Goal: Transaction & Acquisition: Purchase product/service

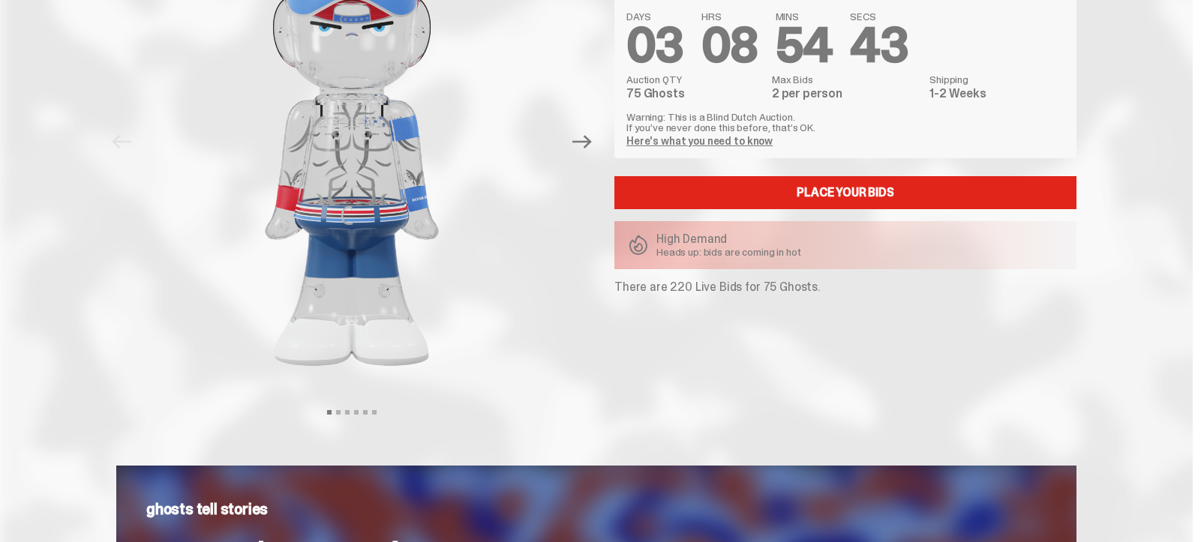
scroll to position [150, 0]
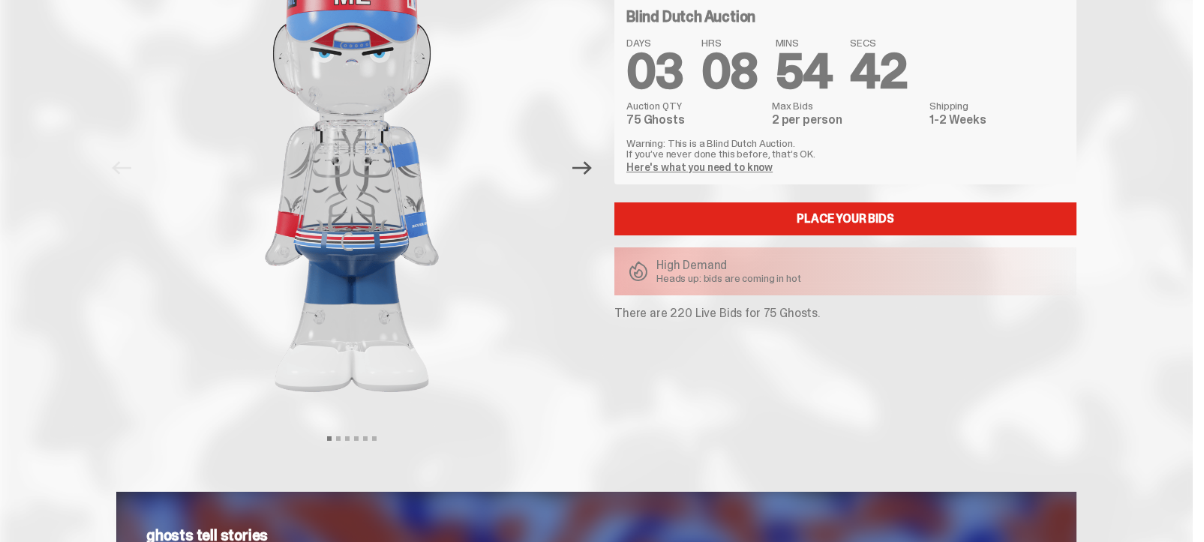
click at [591, 172] on icon "Next" at bounding box center [582, 168] width 20 height 14
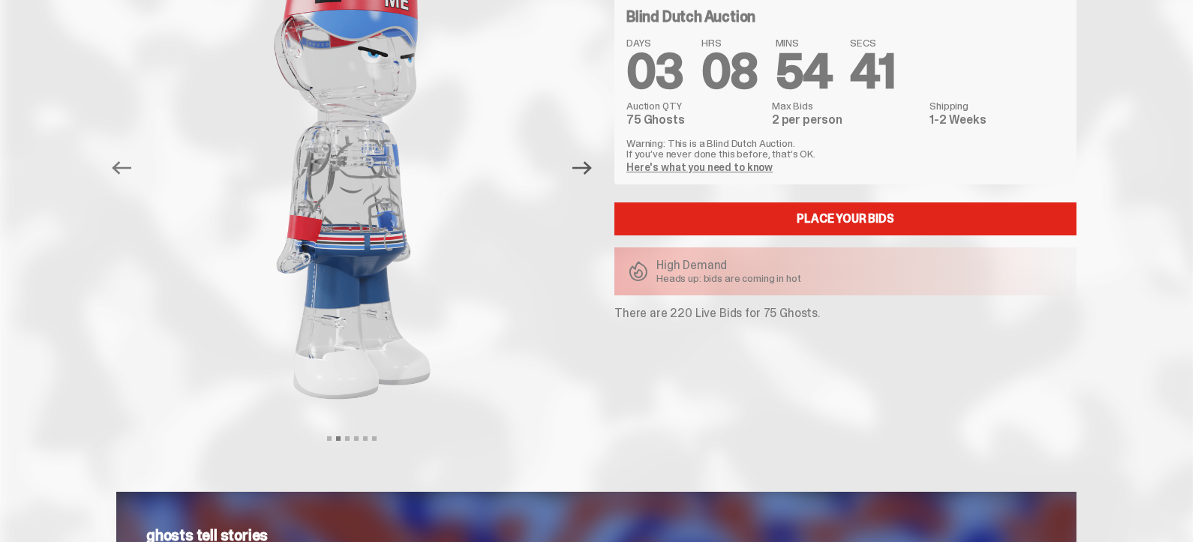
click at [591, 172] on icon "Next" at bounding box center [582, 168] width 20 height 14
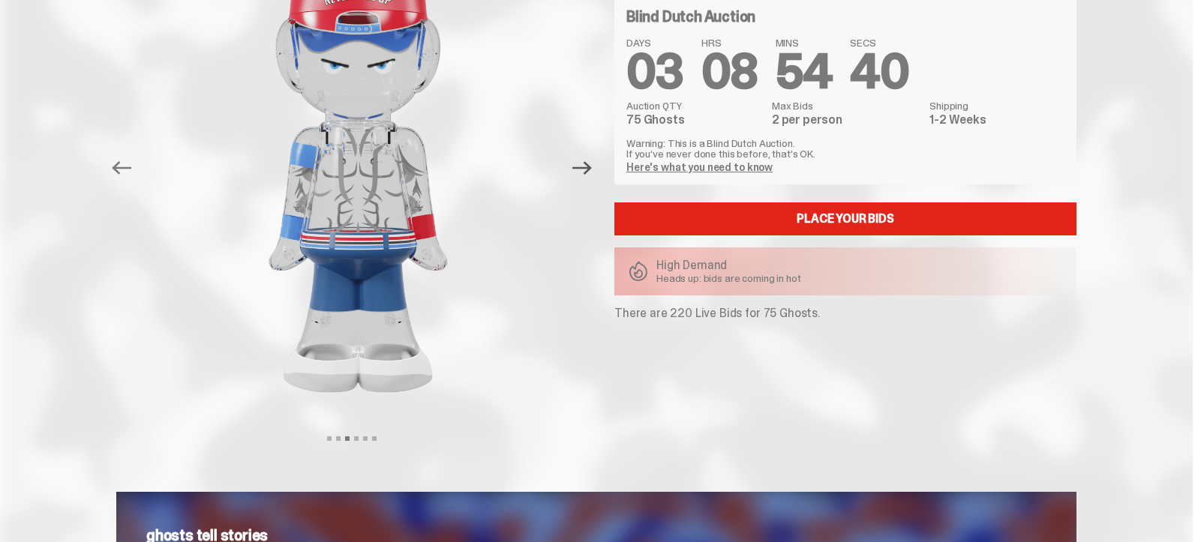
click at [591, 172] on icon "Next" at bounding box center [582, 168] width 20 height 14
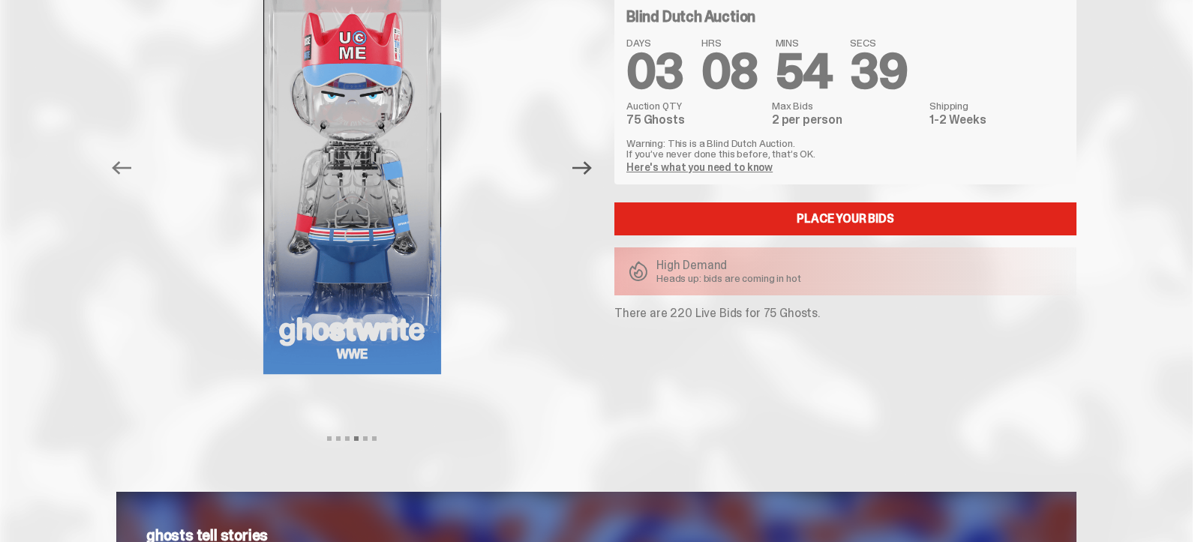
click at [591, 172] on icon "Next" at bounding box center [582, 168] width 20 height 14
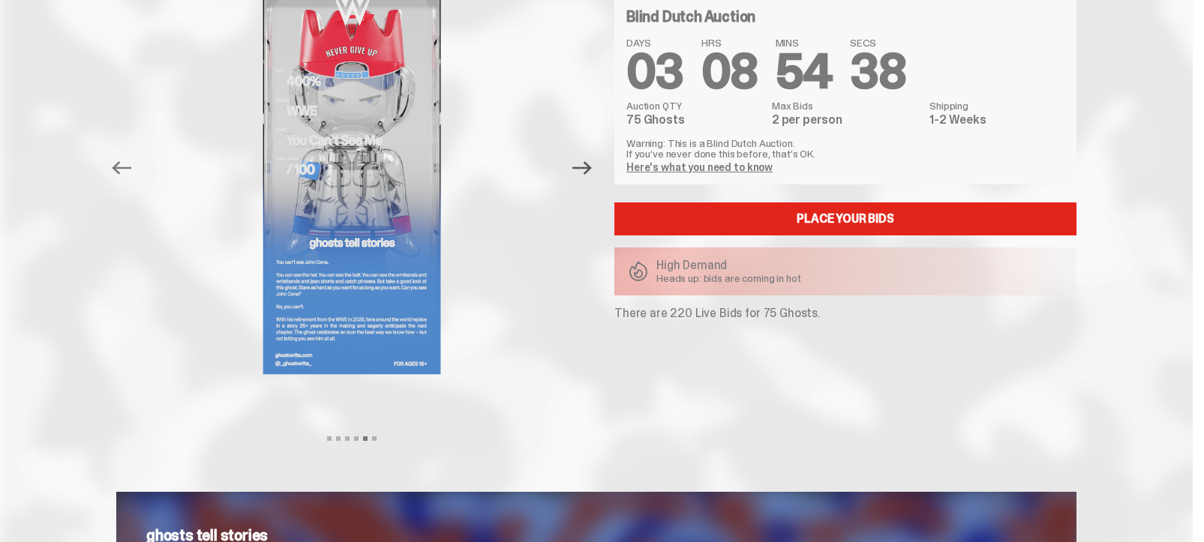
click at [591, 172] on icon "Next" at bounding box center [582, 168] width 20 height 14
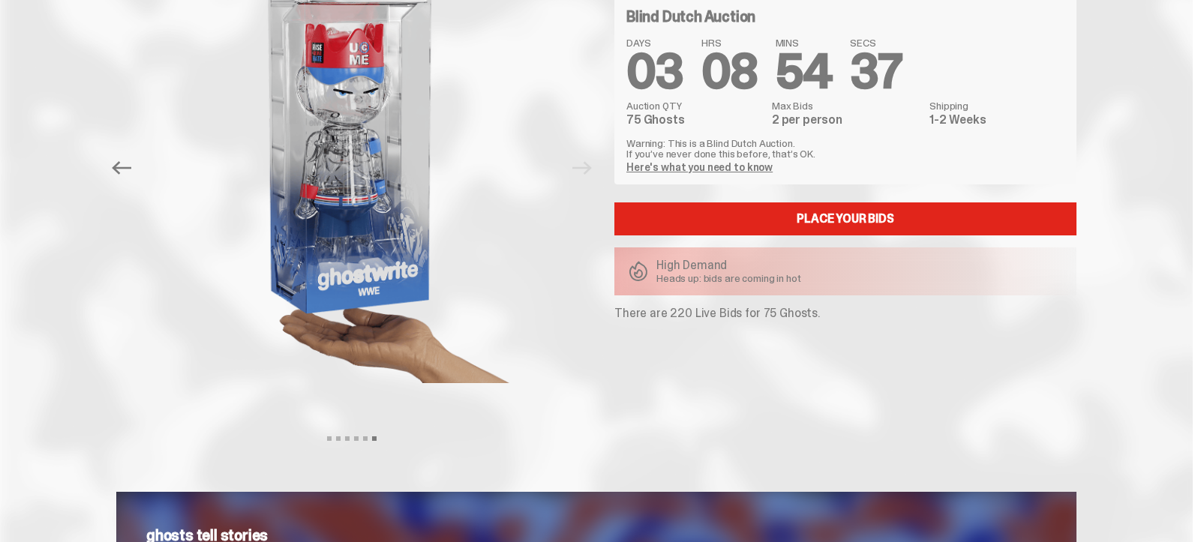
click at [587, 172] on div at bounding box center [351, 168] width 471 height 516
click at [712, 165] on link "Here's what you need to know" at bounding box center [699, 168] width 146 height 14
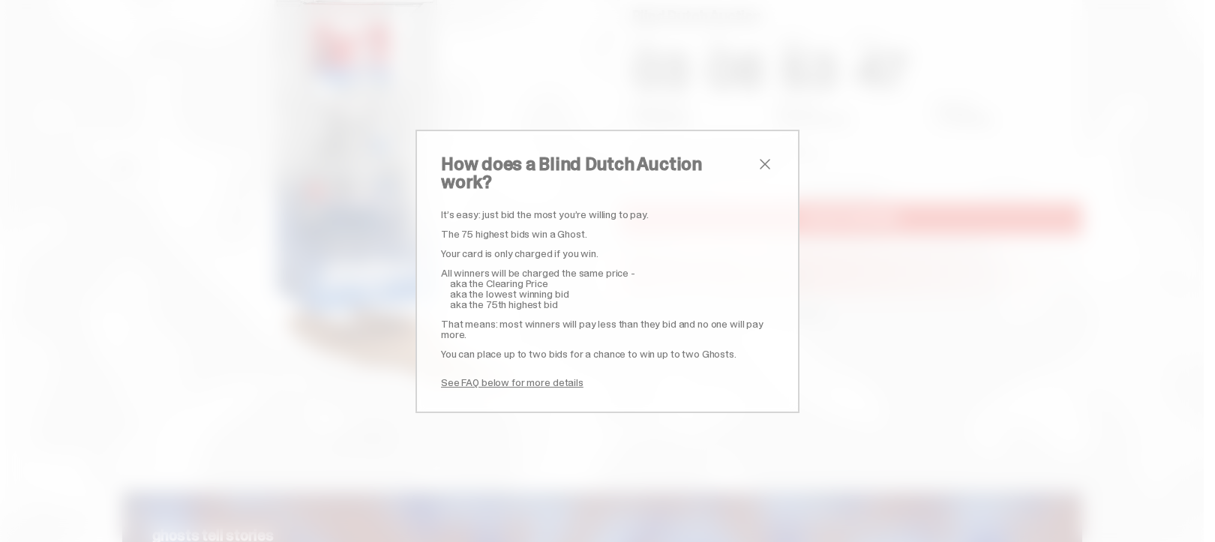
click at [762, 173] on span "close" at bounding box center [765, 164] width 18 height 18
